Goal: Task Accomplishment & Management: Manage account settings

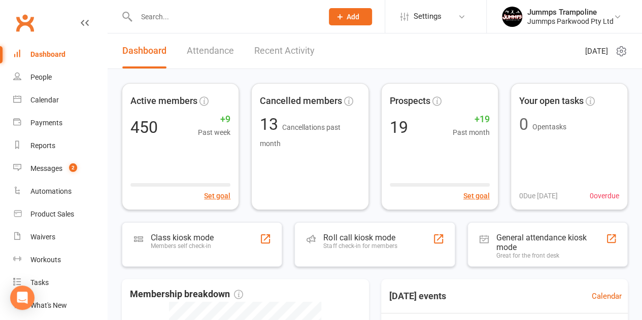
click at [154, 14] on input "text" at bounding box center [224, 17] width 183 height 14
click at [158, 18] on input "text" at bounding box center [224, 17] width 183 height 14
click at [44, 168] on div "Messages" at bounding box center [46, 168] width 32 height 8
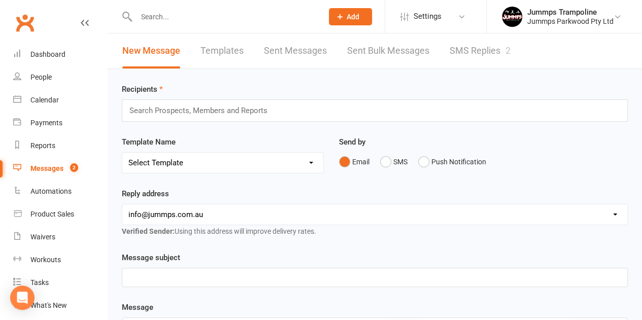
click at [316, 54] on link "SMS Replies 2" at bounding box center [479, 50] width 61 height 35
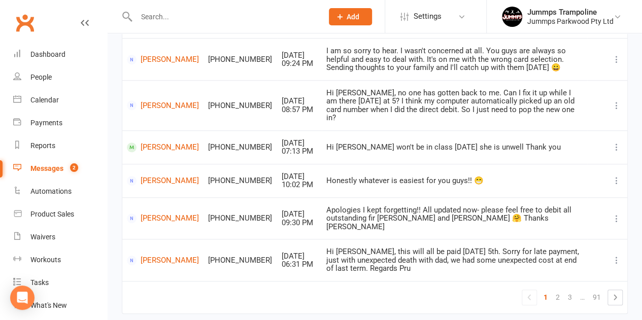
scroll to position [337, 0]
click at [145, 18] on input "text" at bounding box center [224, 17] width 183 height 14
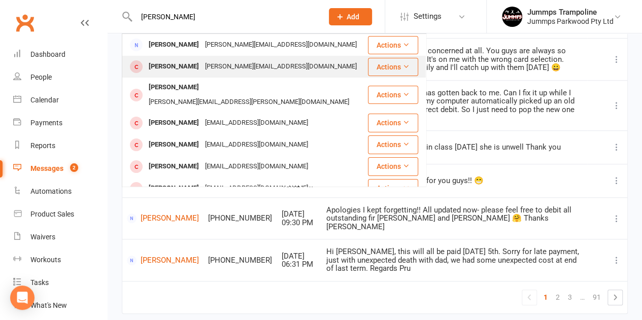
type input "[PERSON_NAME]"
click at [193, 68] on div "[PERSON_NAME]" at bounding box center [174, 66] width 56 height 15
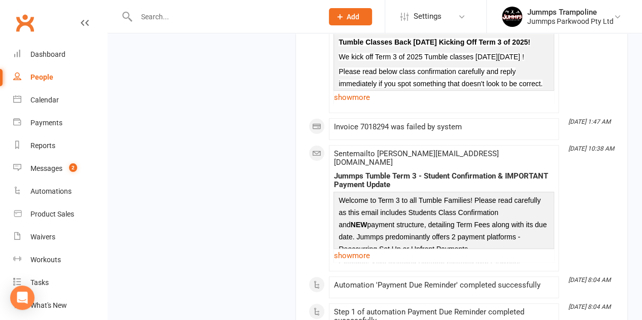
scroll to position [1988, 0]
click at [316, 250] on link "show more" at bounding box center [443, 257] width 221 height 14
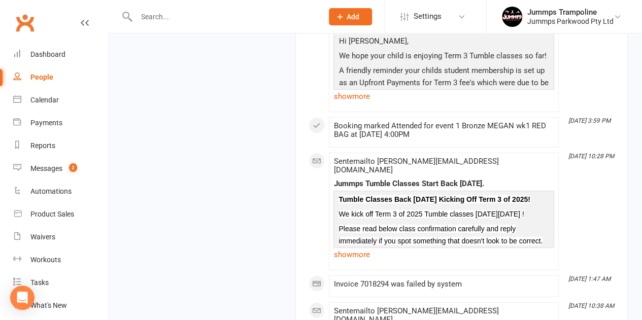
scroll to position [1831, 0]
click at [316, 248] on link "show more" at bounding box center [443, 255] width 221 height 14
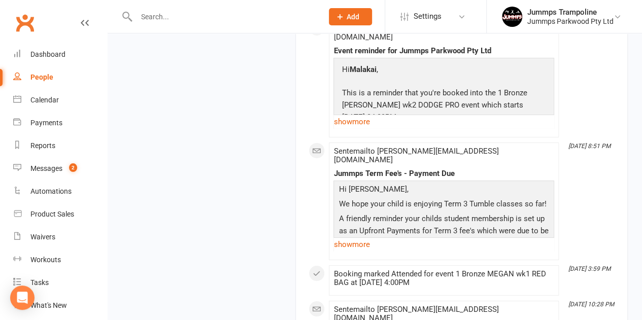
scroll to position [1683, 0]
click at [316, 237] on link "show more" at bounding box center [443, 244] width 221 height 14
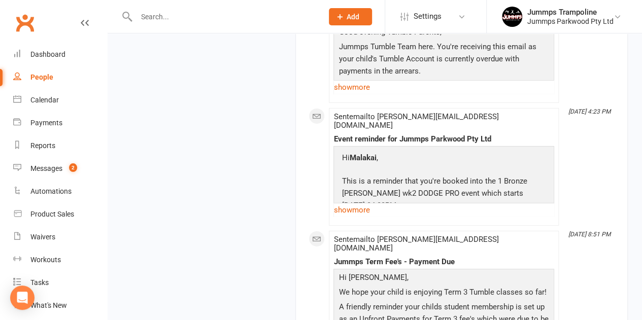
scroll to position [1594, 0]
click at [316, 204] on link "show more" at bounding box center [443, 211] width 221 height 14
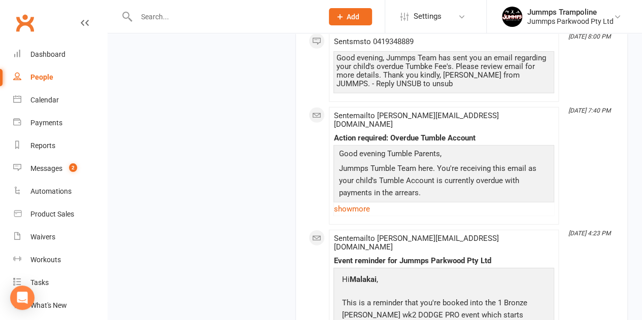
scroll to position [1472, 0]
click at [316, 203] on link "show more" at bounding box center [443, 210] width 221 height 14
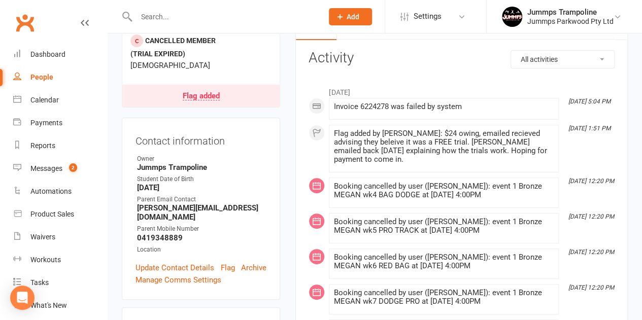
scroll to position [274, 0]
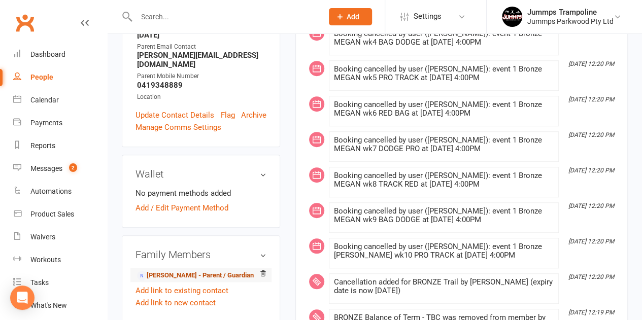
click at [203, 270] on link "[PERSON_NAME] - Parent / Guardian" at bounding box center [195, 275] width 117 height 11
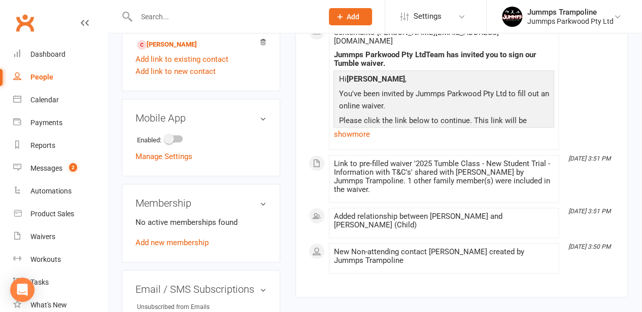
scroll to position [440, 0]
click at [316, 128] on link "show more" at bounding box center [443, 135] width 221 height 14
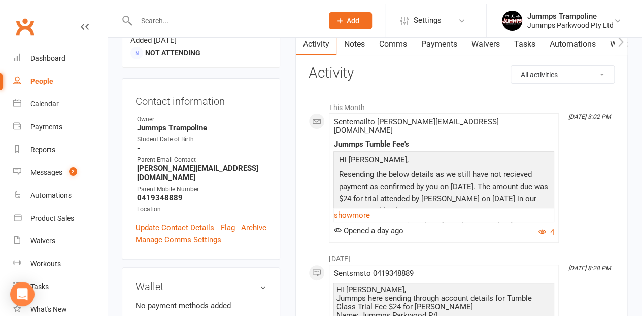
scroll to position [0, 0]
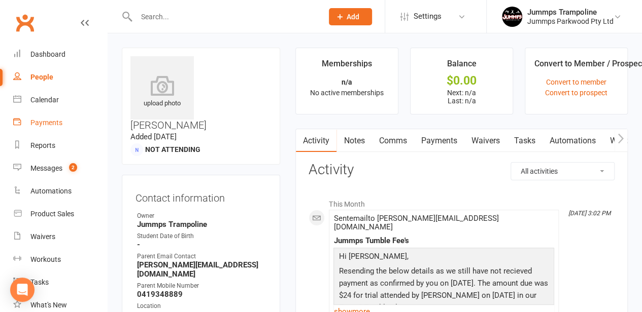
click at [51, 119] on div "Payments" at bounding box center [46, 123] width 32 height 8
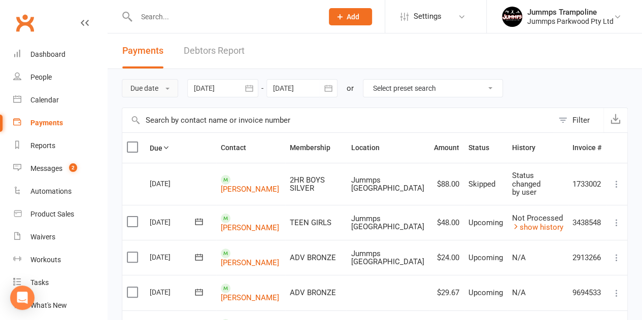
click at [149, 86] on button "Due date" at bounding box center [150, 88] width 56 height 18
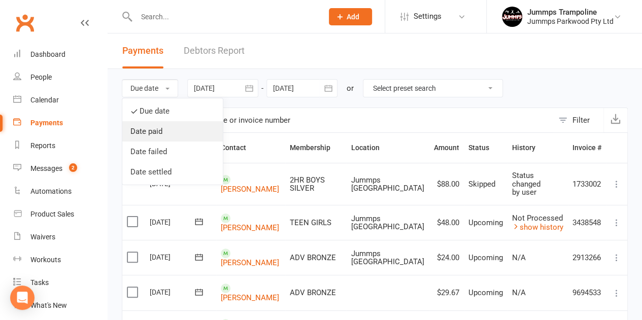
click at [151, 138] on link "Date paid" at bounding box center [172, 131] width 100 height 20
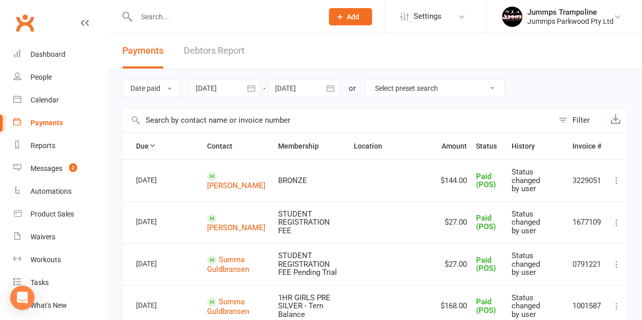
click at [233, 91] on div at bounding box center [224, 88] width 71 height 18
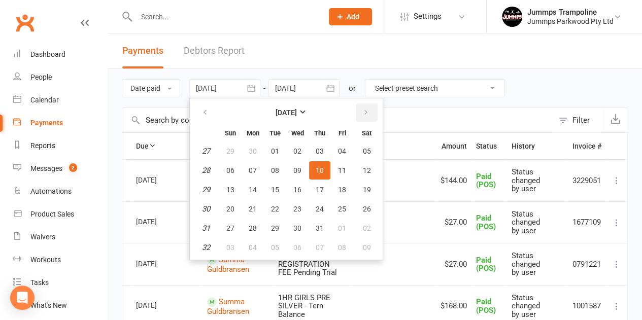
click at [316, 110] on icon "button" at bounding box center [365, 113] width 7 height 8
click at [233, 186] on span "10" at bounding box center [230, 190] width 8 height 8
type input "[DATE]"
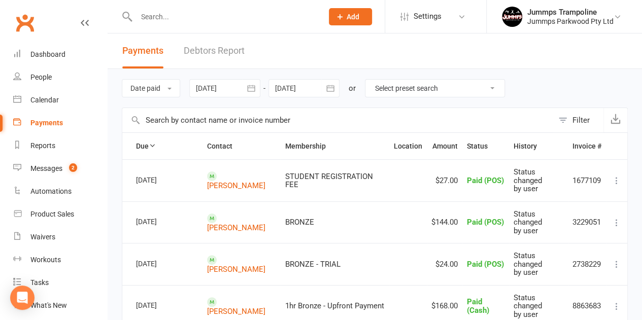
click at [316, 93] on div at bounding box center [303, 88] width 71 height 18
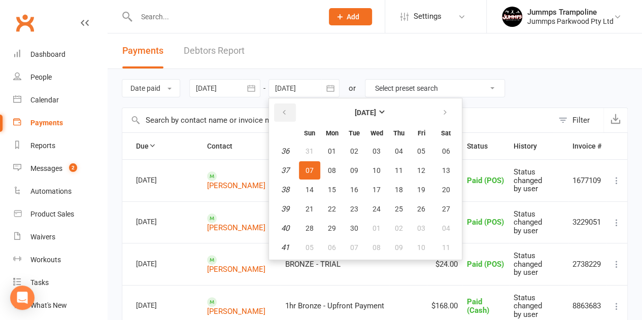
click at [286, 116] on icon "button" at bounding box center [284, 113] width 7 height 8
click at [311, 186] on span "10" at bounding box center [309, 190] width 8 height 8
type input "[DATE]"
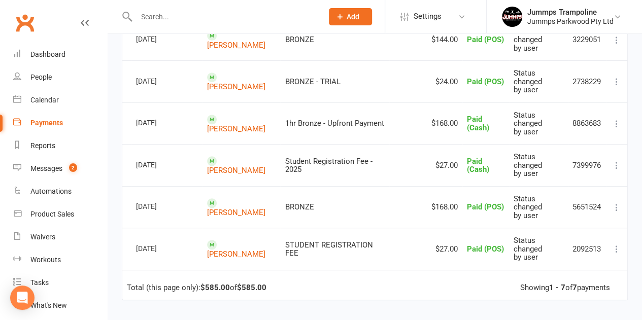
scroll to position [185, 0]
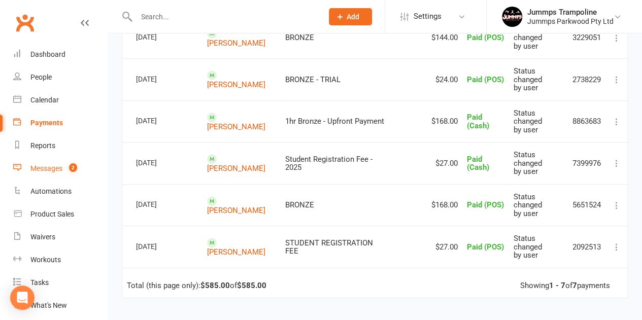
click at [49, 166] on div "Messages" at bounding box center [46, 168] width 32 height 8
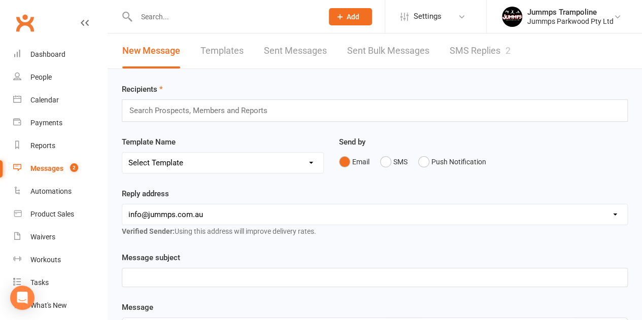
click at [316, 51] on link "SMS Replies 2" at bounding box center [479, 50] width 61 height 35
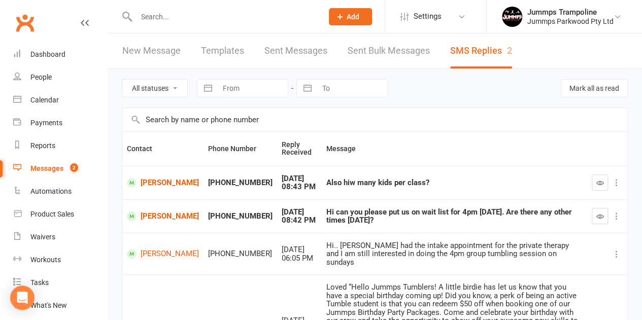
click at [316, 216] on icon "button" at bounding box center [600, 217] width 8 height 8
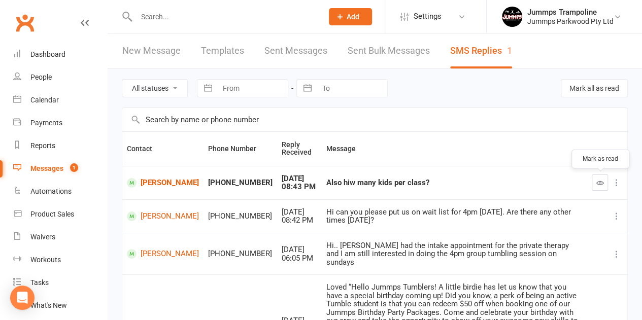
click at [316, 189] on button "button" at bounding box center [600, 183] width 16 height 16
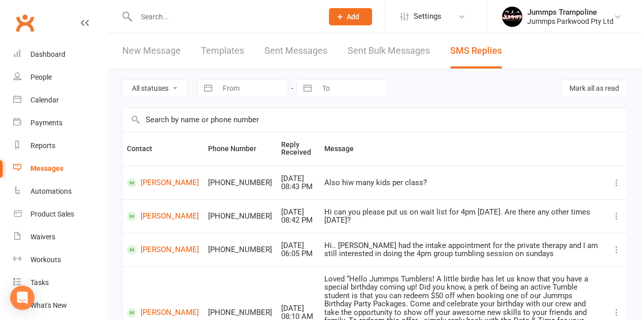
click at [148, 22] on input "text" at bounding box center [224, 17] width 183 height 14
type input "m"
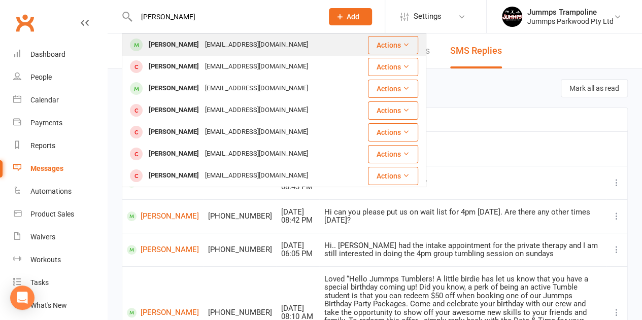
type input "[PERSON_NAME]"
click at [163, 48] on div "[PERSON_NAME]" at bounding box center [174, 45] width 56 height 15
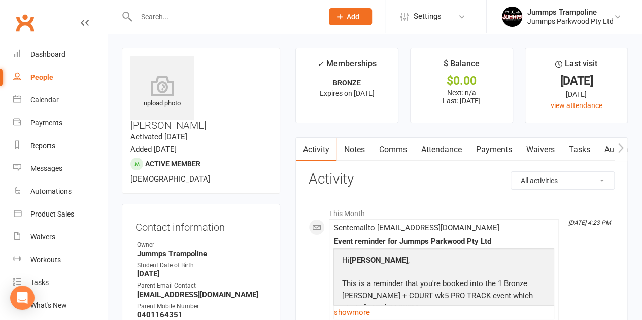
click at [316, 143] on link "Attendance" at bounding box center [440, 149] width 55 height 23
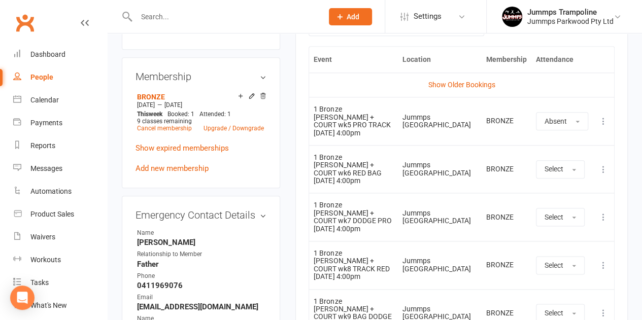
scroll to position [503, 0]
click at [316, 14] on span "Settings" at bounding box center [427, 16] width 28 height 23
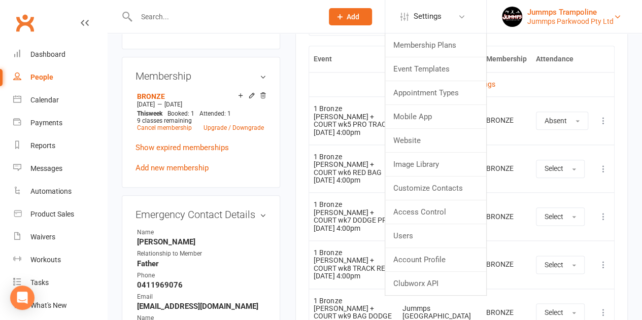
click at [316, 17] on link "Jummps Trampoline Jummps Parkwood Pty Ltd" at bounding box center [564, 17] width 125 height 20
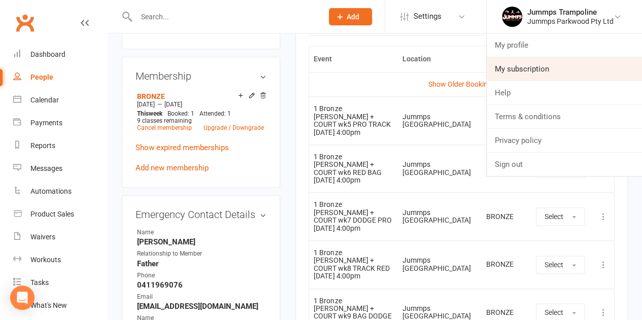
click at [316, 65] on link "My subscription" at bounding box center [563, 68] width 155 height 23
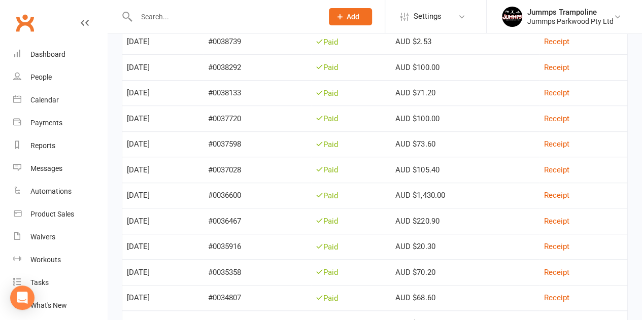
scroll to position [274, 0]
